Goal: Check status: Check status

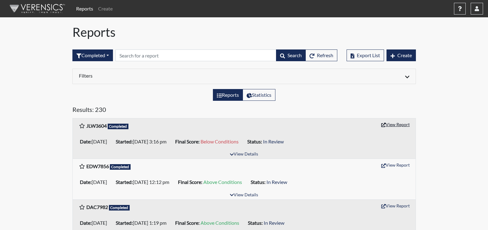
click at [401, 124] on button "View Report" at bounding box center [396, 125] width 34 height 10
click at [398, 127] on button "View Report" at bounding box center [396, 125] width 34 height 10
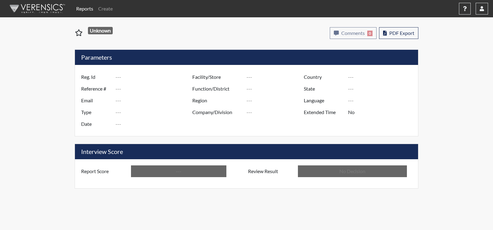
type input "JLW3604"
type input "51164"
type input "---"
type input "Corrections Pre-Employment"
type input "[DATE]"
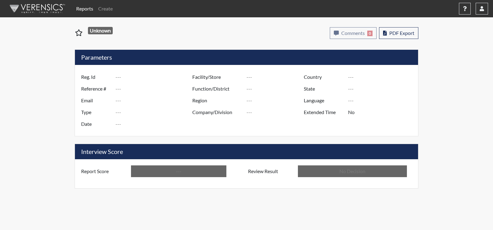
type input "Augusta SMP"
type input "[GEOGRAPHIC_DATA]"
type input "[US_STATE]"
type input "English"
type input "Below Conditions"
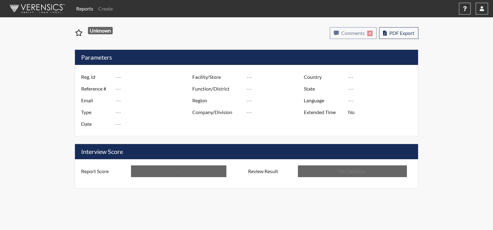
type input "In Review"
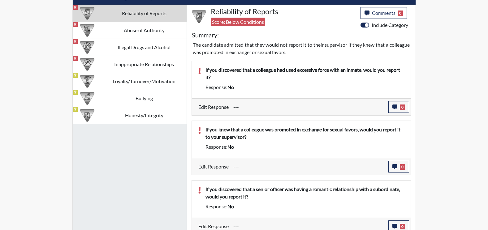
scroll to position [361, 0]
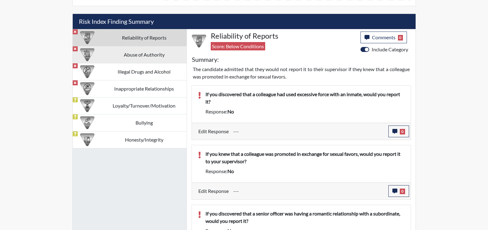
click at [135, 59] on td "Abuse of Authority" at bounding box center [144, 54] width 85 height 17
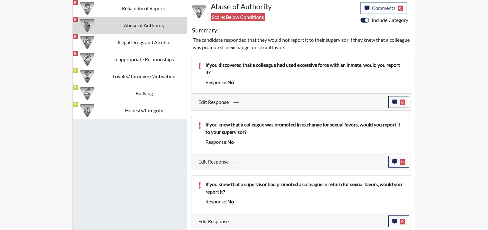
scroll to position [354, 0]
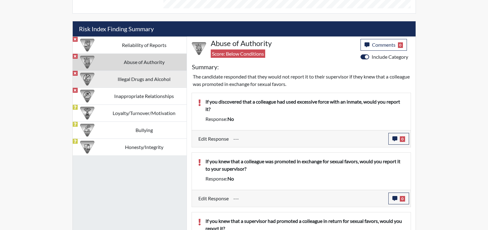
click at [120, 81] on td "Illegal Drugs and Alcohol" at bounding box center [144, 79] width 85 height 17
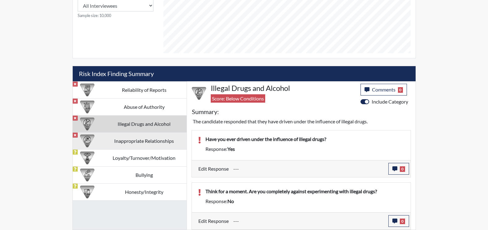
click at [107, 135] on td "Inappropriate Relationships" at bounding box center [144, 141] width 85 height 17
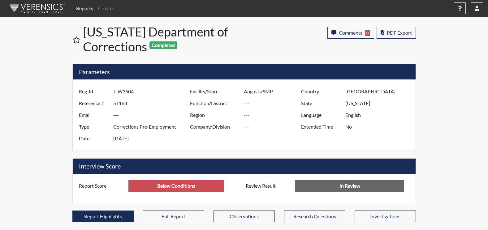
scroll to position [0, 0]
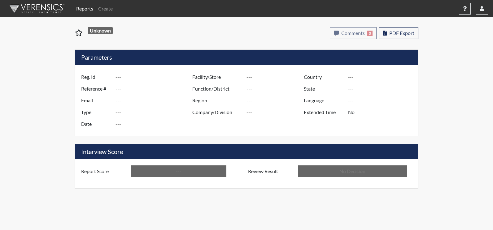
type input "JLW3604"
type input "51164"
type input "---"
type input "Corrections Pre-Employment"
type input "[DATE]"
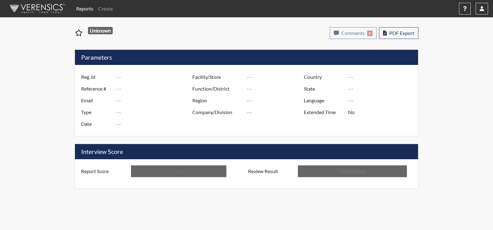
type input "Augusta SMP"
type input "[GEOGRAPHIC_DATA]"
type input "[US_STATE]"
type input "English"
type input "Below Conditions"
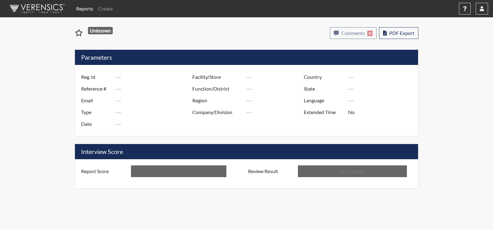
type input "In Review"
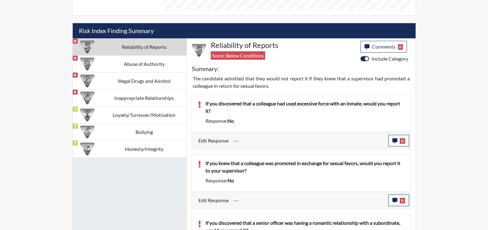
scroll to position [372, 0]
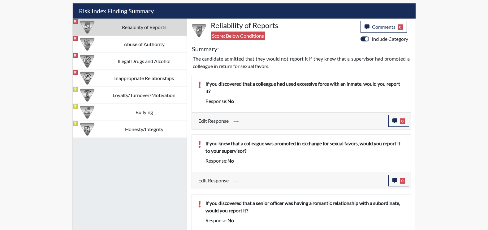
click at [136, 24] on td "Reliability of Reports" at bounding box center [144, 27] width 85 height 17
click at [138, 32] on td "Reliability of Reports" at bounding box center [144, 27] width 85 height 17
click at [129, 50] on td "Abuse of Authority" at bounding box center [144, 44] width 85 height 17
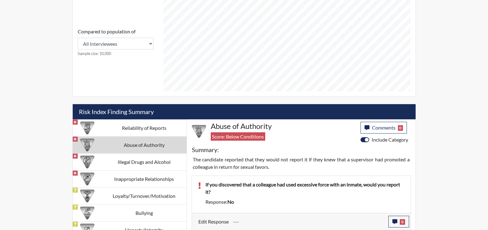
scroll to position [248, 0]
